Goal: Check status: Check status

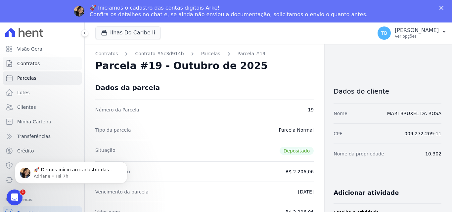
scroll to position [33, 0]
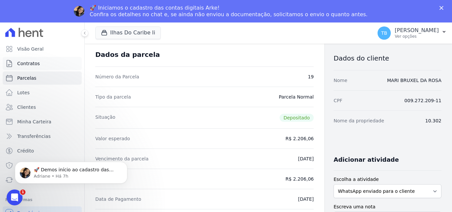
click at [37, 65] on span "Contratos" at bounding box center [28, 63] width 22 height 7
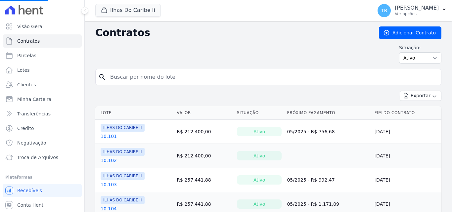
click at [142, 77] on input "search" at bounding box center [272, 76] width 332 height 13
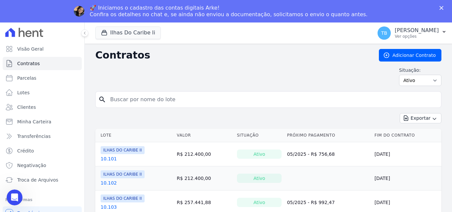
click at [136, 96] on input "search" at bounding box center [272, 99] width 332 height 13
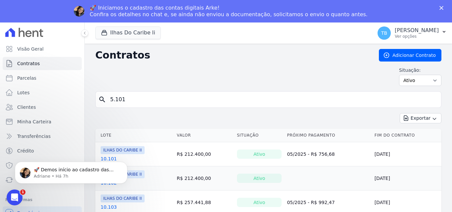
type input "5.101"
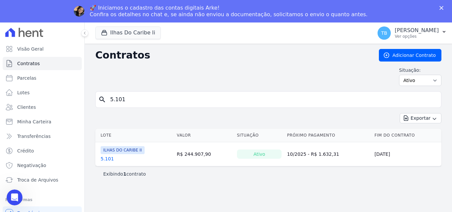
click at [107, 135] on th "Lote" at bounding box center [134, 136] width 79 height 14
click at [105, 158] on link "5.101" at bounding box center [106, 158] width 13 height 7
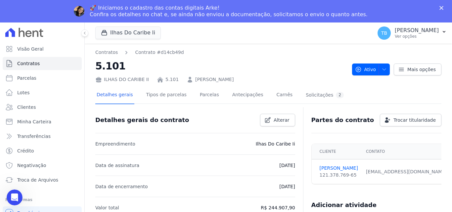
click at [199, 74] on div "ILHAS DO CARIBE II 5.101 [PERSON_NAME]" at bounding box center [220, 78] width 251 height 10
click at [201, 94] on link "Parcelas" at bounding box center [209, 96] width 22 height 18
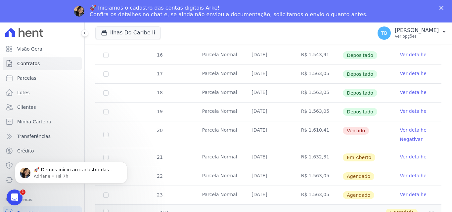
click at [405, 153] on link "Ver detalhe" at bounding box center [413, 156] width 26 height 7
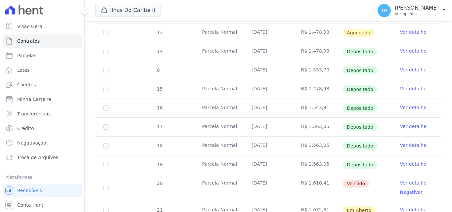
scroll to position [247, 0]
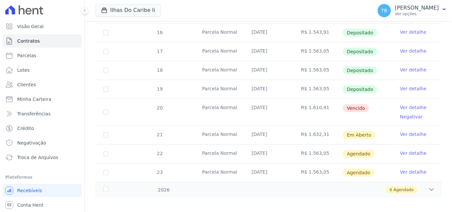
click at [403, 104] on link "Ver detalhe" at bounding box center [413, 107] width 26 height 7
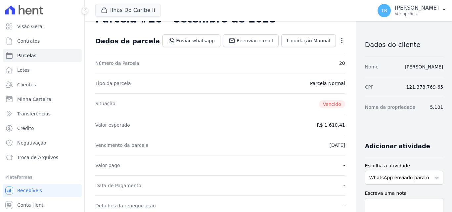
scroll to position [132, 0]
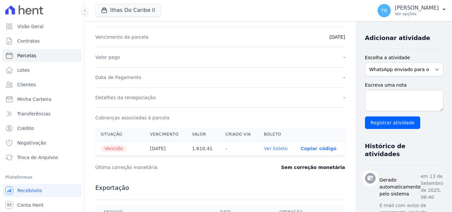
click at [264, 147] on link "Ver boleto" at bounding box center [275, 148] width 23 height 5
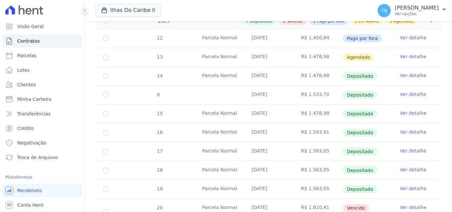
scroll to position [231, 0]
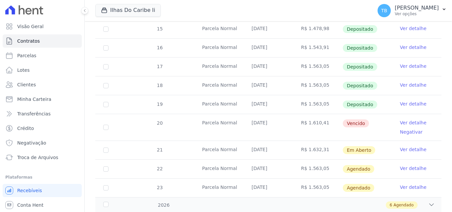
click at [406, 100] on link "Ver detalhe" at bounding box center [413, 103] width 26 height 7
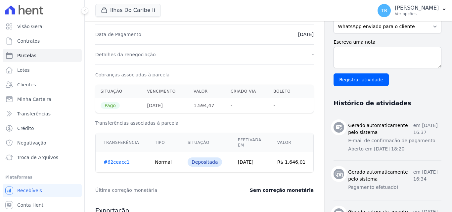
scroll to position [165, 0]
